Goal: Information Seeking & Learning: Learn about a topic

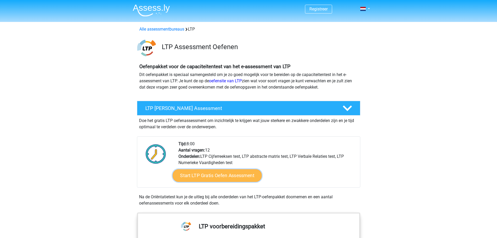
click at [222, 178] on link "Start LTP Gratis Oefen Assessment" at bounding box center [216, 175] width 89 height 13
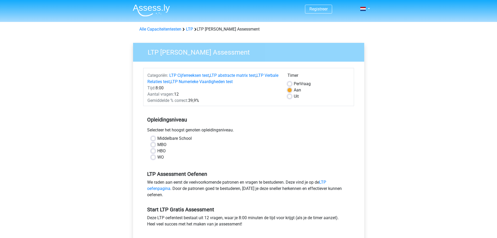
click at [157, 155] on label "WO" at bounding box center [160, 157] width 7 height 6
click at [154, 155] on input "WO" at bounding box center [153, 156] width 4 height 5
radio input "true"
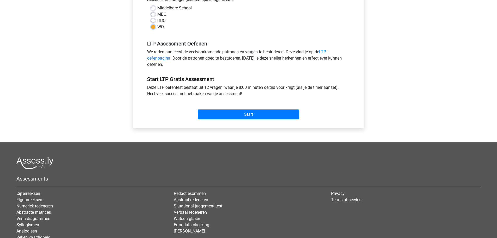
scroll to position [130, 0]
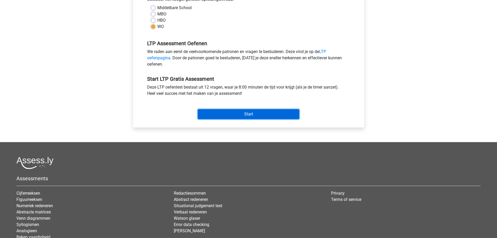
click at [245, 118] on input "Start" at bounding box center [248, 114] width 101 height 10
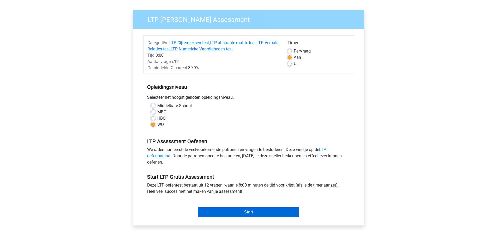
scroll to position [26, 0]
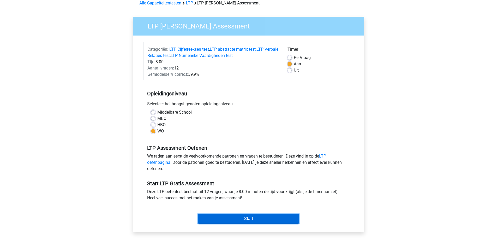
click at [247, 218] on input "Start" at bounding box center [248, 218] width 101 height 10
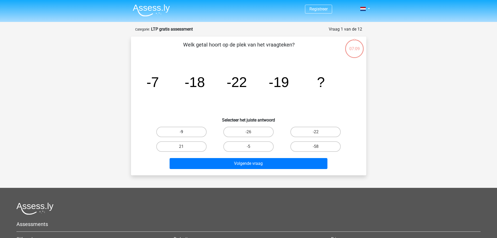
click at [191, 131] on label "-9" at bounding box center [181, 131] width 50 height 10
click at [185, 132] on input "-9" at bounding box center [182, 133] width 3 height 3
radio input "true"
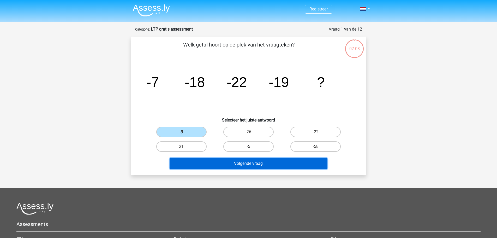
click at [271, 164] on button "Volgende vraag" at bounding box center [249, 163] width 158 height 11
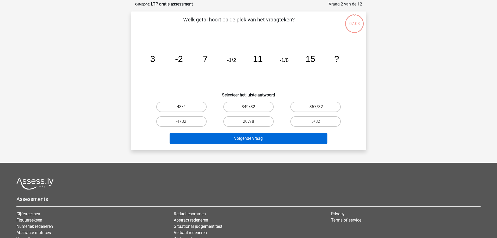
scroll to position [26, 0]
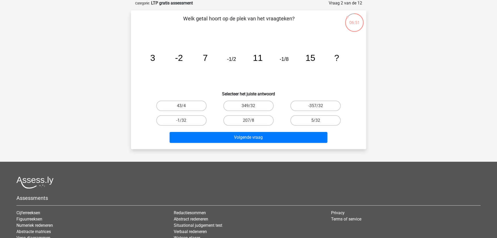
click at [183, 123] on input "-1/32" at bounding box center [182, 121] width 3 height 3
radio input "true"
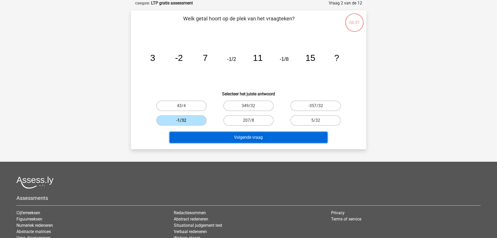
click at [241, 132] on button "Volgende vraag" at bounding box center [249, 137] width 158 height 11
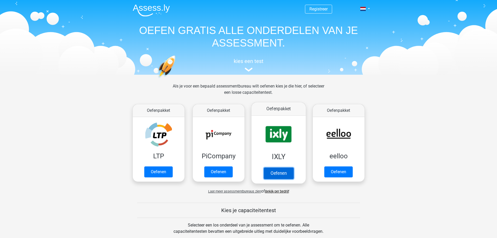
click at [276, 174] on link "Oefenen" at bounding box center [278, 172] width 30 height 11
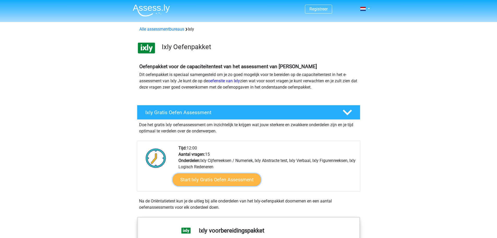
click at [223, 182] on link "Start Ixly Gratis Oefen Assessment" at bounding box center [216, 179] width 88 height 13
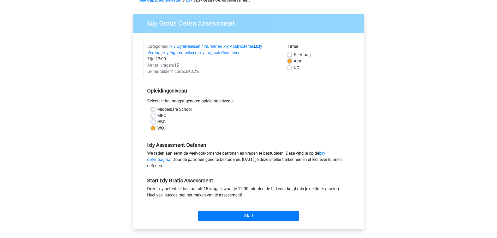
scroll to position [26, 0]
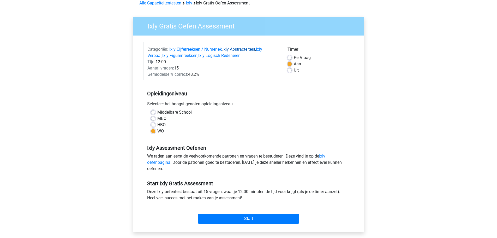
click at [252, 50] on link "Ixly Abstracte test" at bounding box center [238, 49] width 33 height 5
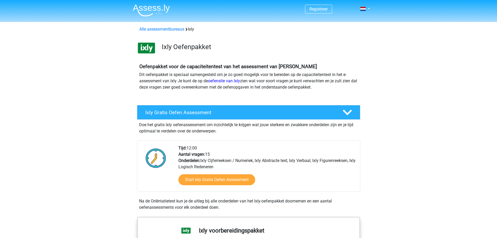
scroll to position [374, 0]
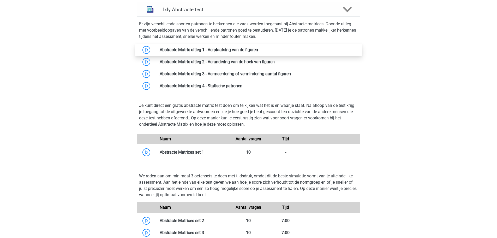
click at [258, 50] on link at bounding box center [258, 49] width 0 height 5
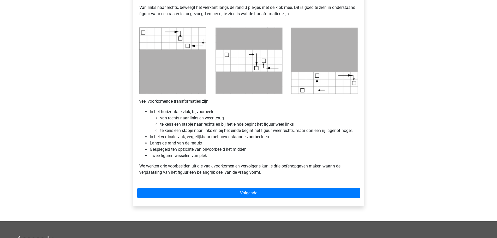
scroll to position [287, 0]
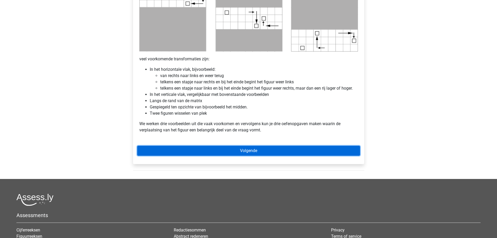
click at [275, 152] on link "Volgende" at bounding box center [248, 151] width 223 height 10
click at [279, 155] on link "Volgende" at bounding box center [248, 151] width 223 height 10
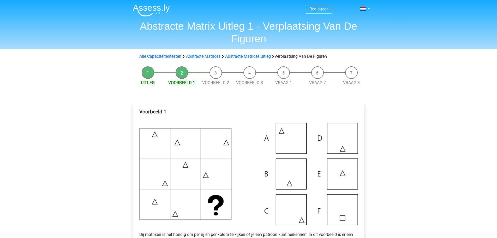
click at [179, 73] on li "Voorbeeld 1" at bounding box center [182, 76] width 34 height 20
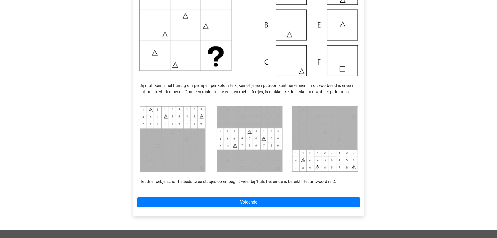
scroll to position [156, 0]
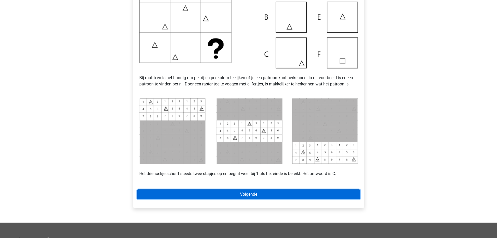
click at [258, 195] on link "Volgende" at bounding box center [248, 194] width 223 height 10
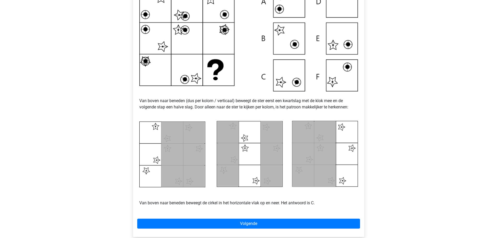
scroll to position [156, 0]
